Goal: Navigation & Orientation: Find specific page/section

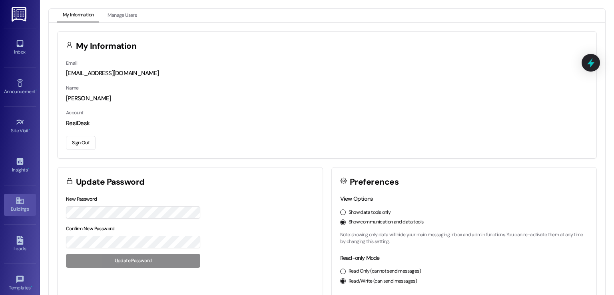
click at [16, 203] on icon at bounding box center [19, 201] width 7 height 7
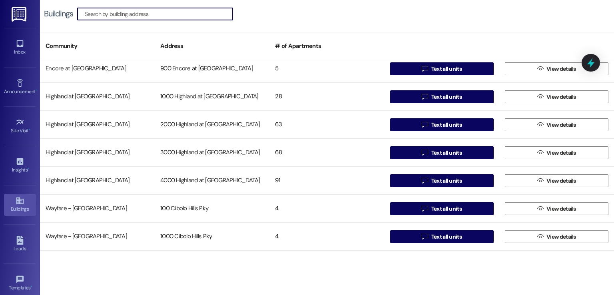
scroll to position [3279, 0]
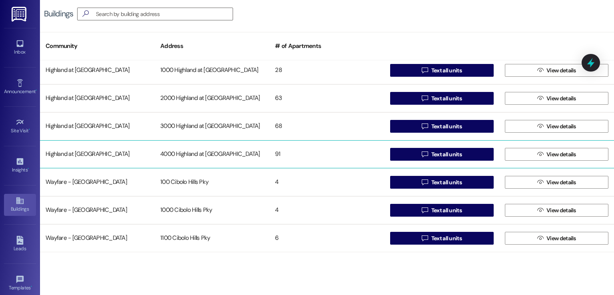
click at [201, 150] on div "4000 Highland at [GEOGRAPHIC_DATA]" at bounding box center [212, 154] width 115 height 16
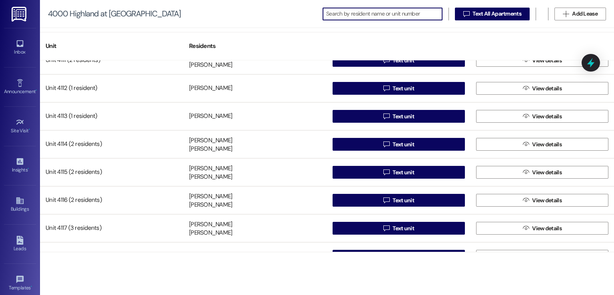
scroll to position [280, 0]
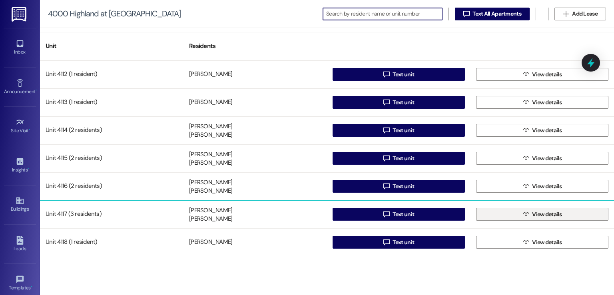
click at [506, 216] on button " View details" at bounding box center [542, 214] width 132 height 13
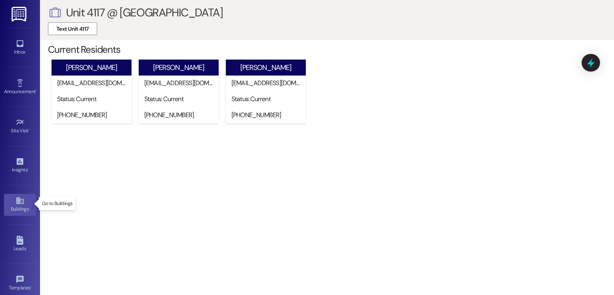
click at [18, 213] on link "Buildings" at bounding box center [20, 205] width 32 height 22
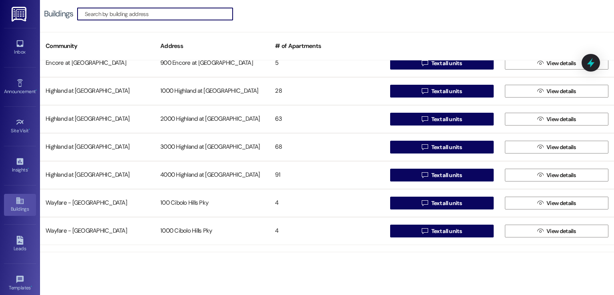
scroll to position [3199, 0]
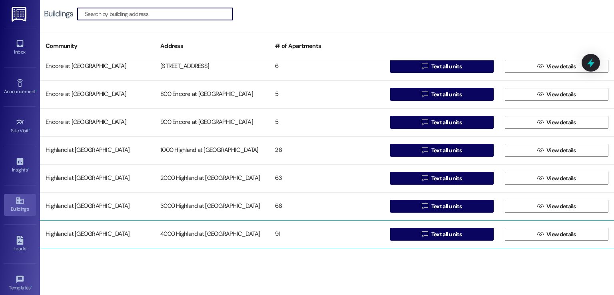
click at [198, 232] on div "4000 Highland at [GEOGRAPHIC_DATA]" at bounding box center [212, 234] width 115 height 16
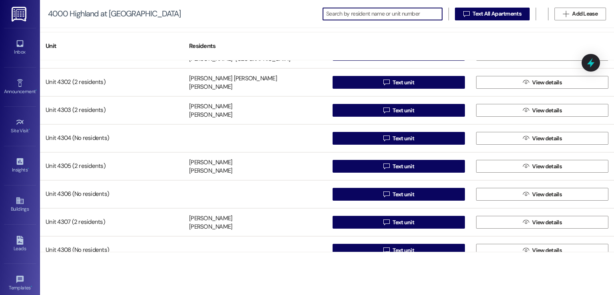
scroll to position [1320, 0]
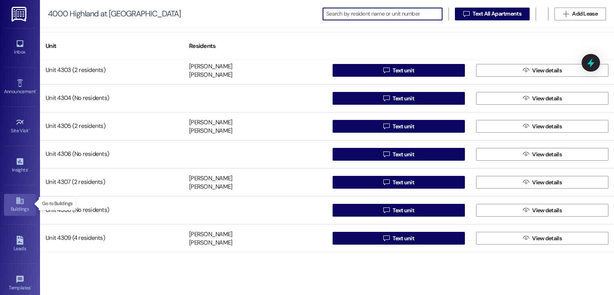
click at [18, 205] on div "Buildings" at bounding box center [20, 209] width 40 height 8
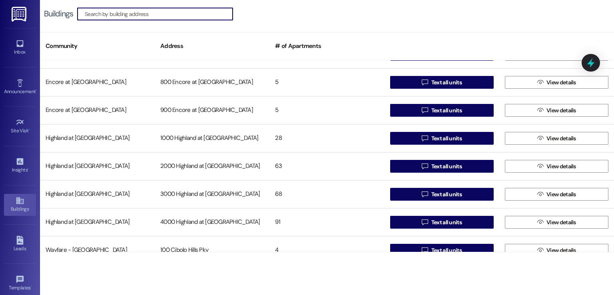
scroll to position [3239, 0]
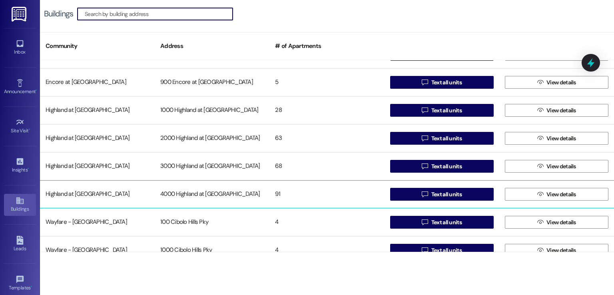
click at [200, 194] on div "4000 Highland at [GEOGRAPHIC_DATA]" at bounding box center [212, 194] width 115 height 16
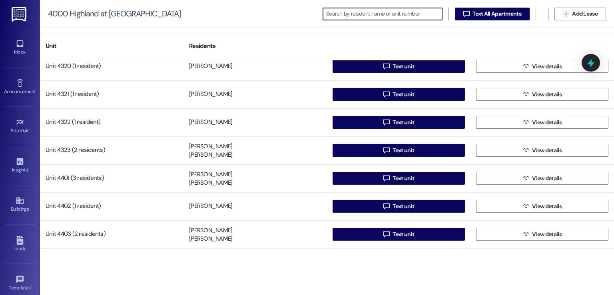
scroll to position [1880, 0]
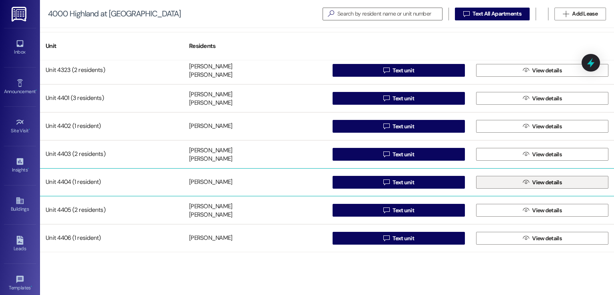
click at [505, 185] on button " View details" at bounding box center [542, 182] width 132 height 13
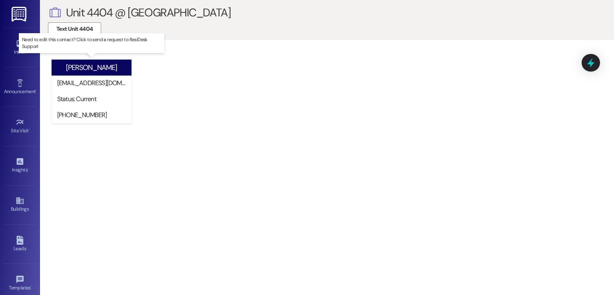
click at [82, 100] on div "Status: Current" at bounding box center [93, 99] width 72 height 8
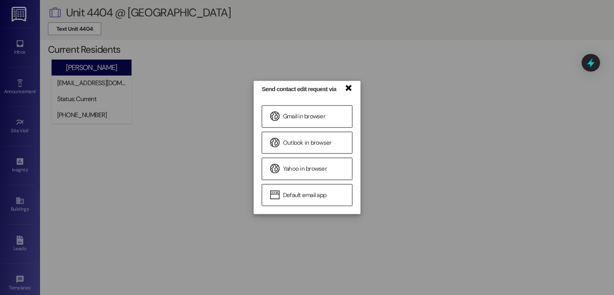
click at [350, 90] on link "×" at bounding box center [348, 87] width 8 height 8
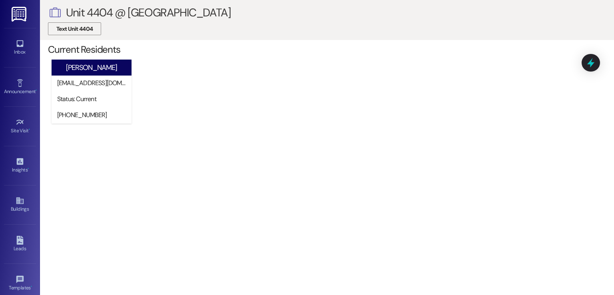
click at [72, 30] on span "Text Unit 4404" at bounding box center [74, 29] width 36 height 8
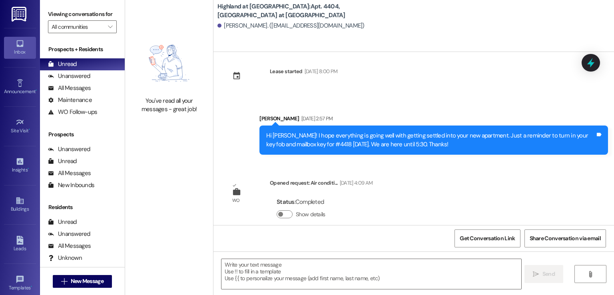
scroll to position [1953, 0]
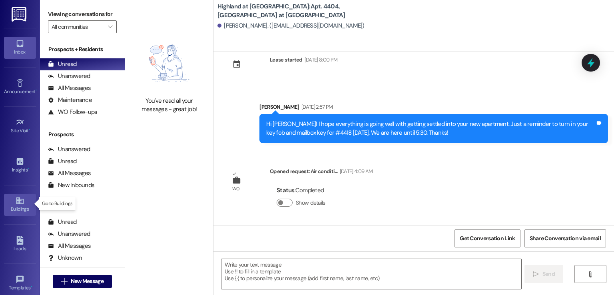
click at [18, 202] on icon at bounding box center [20, 200] width 9 height 9
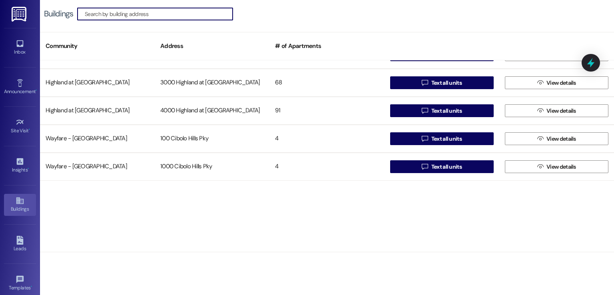
scroll to position [3199, 0]
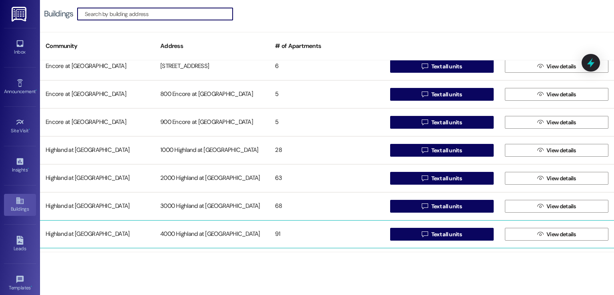
click at [182, 230] on div "4000 Highland at [GEOGRAPHIC_DATA]" at bounding box center [212, 234] width 115 height 16
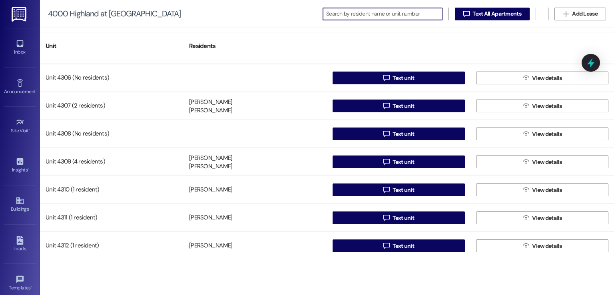
scroll to position [1356, 0]
